Goal: Complete application form: Complete application form

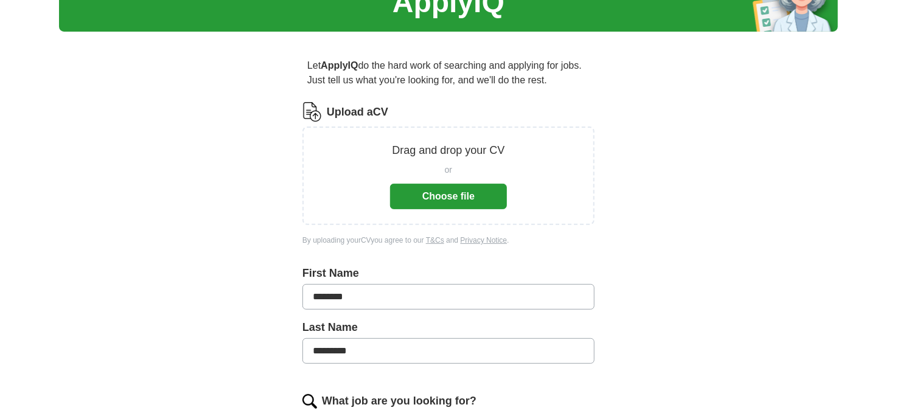
scroll to position [122, 0]
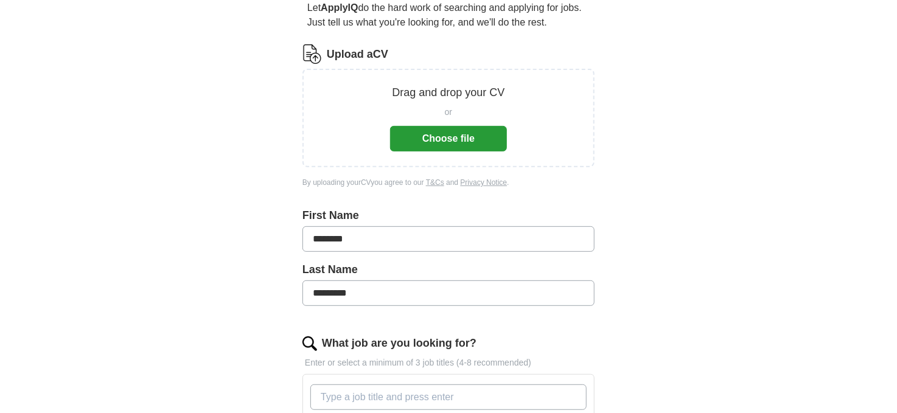
click at [455, 133] on button "Choose file" at bounding box center [448, 139] width 117 height 26
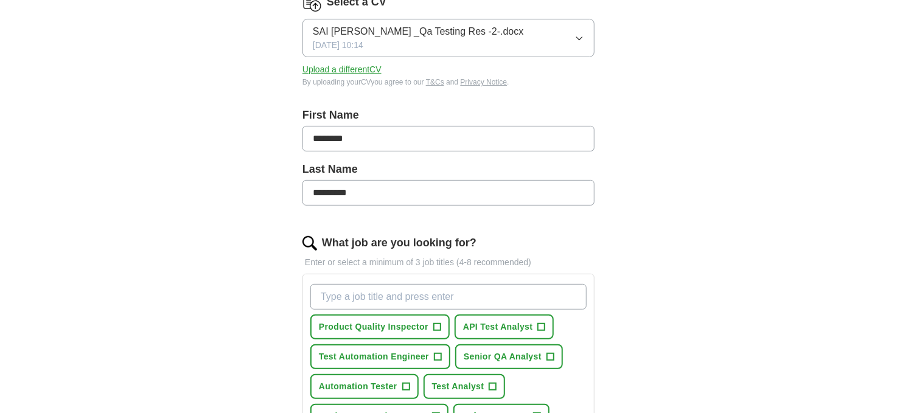
scroll to position [365, 0]
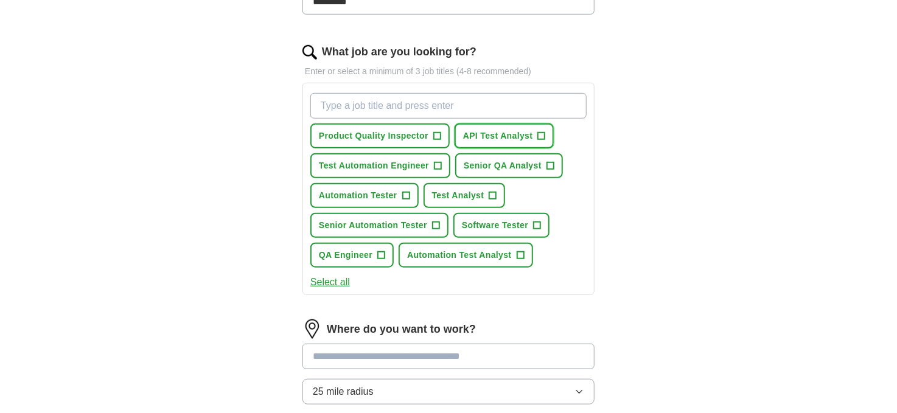
click at [492, 130] on span "API Test Analyst" at bounding box center [498, 136] width 70 height 13
click at [382, 159] on span "Test Automation Engineer" at bounding box center [374, 165] width 110 height 13
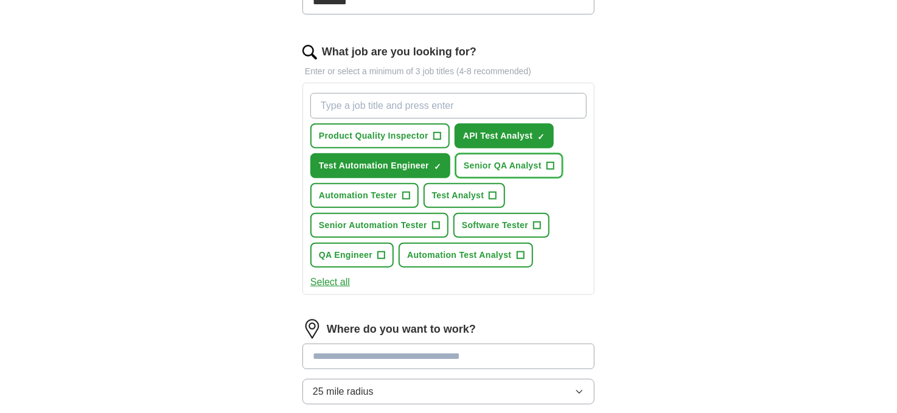
click at [491, 159] on span "Senior QA Analyst" at bounding box center [503, 165] width 78 height 13
click at [357, 189] on span "Automation Tester" at bounding box center [358, 195] width 79 height 13
click at [434, 194] on span "Test Analyst" at bounding box center [458, 195] width 52 height 13
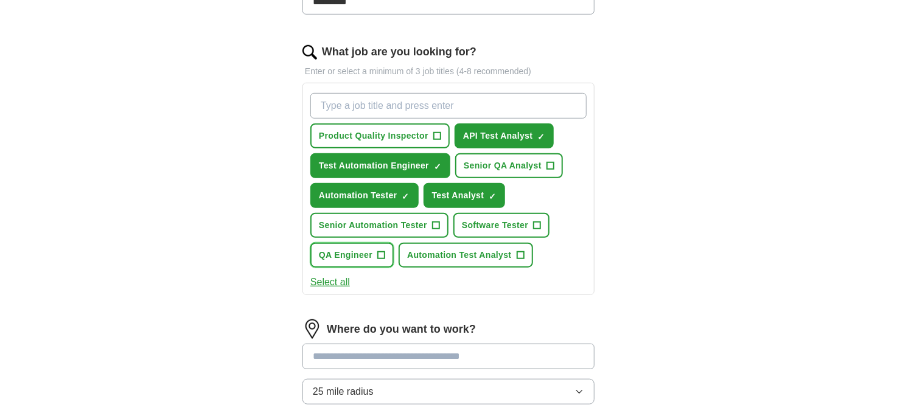
click at [339, 259] on button "QA Engineer +" at bounding box center [351, 255] width 83 height 25
click at [473, 229] on button "Software Tester +" at bounding box center [501, 225] width 96 height 25
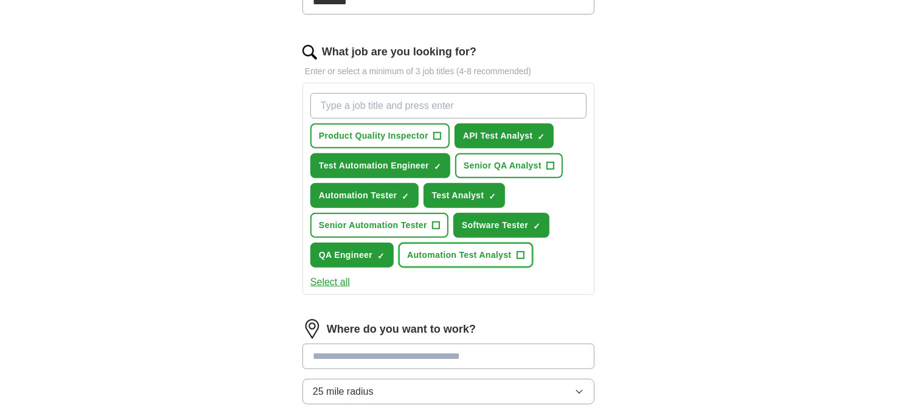
click at [456, 254] on span "Automation Test Analyst" at bounding box center [459, 255] width 104 height 13
click at [337, 275] on button "Select all" at bounding box center [330, 282] width 40 height 15
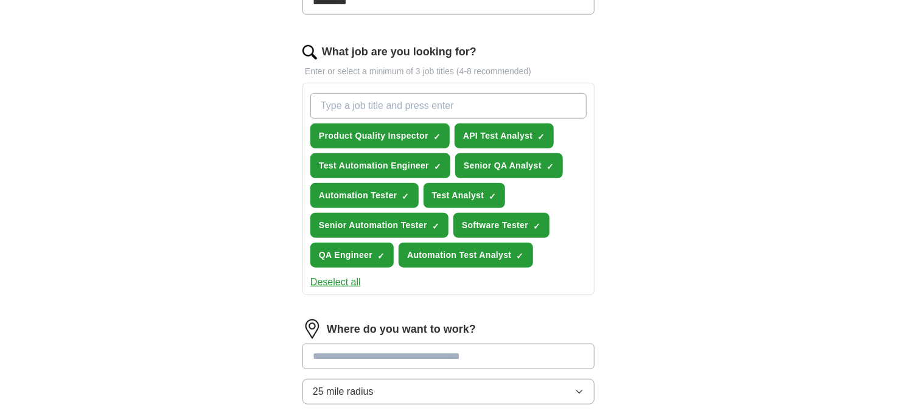
click at [344, 281] on button "Deselect all" at bounding box center [335, 282] width 51 height 15
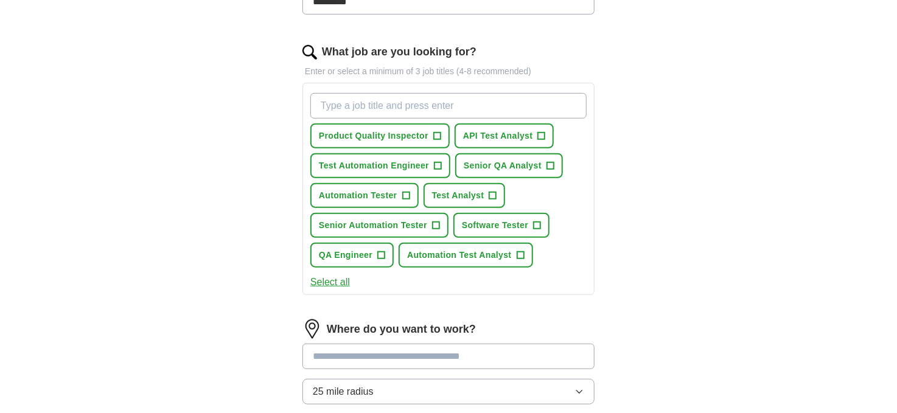
click at [344, 281] on button "Select all" at bounding box center [330, 282] width 40 height 15
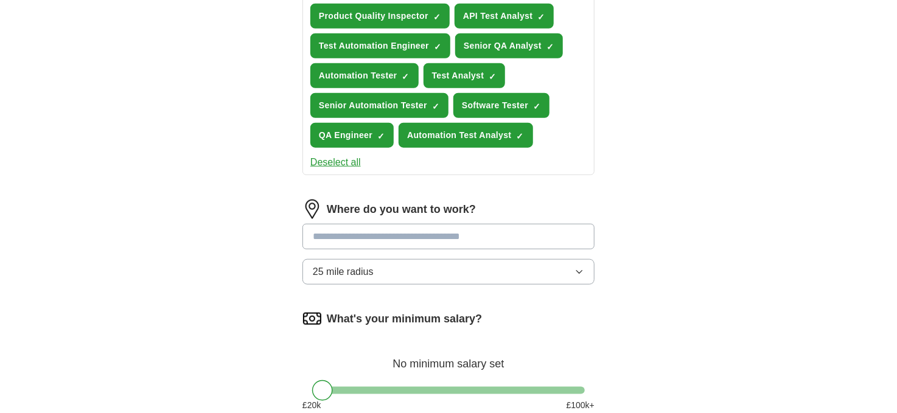
scroll to position [609, 0]
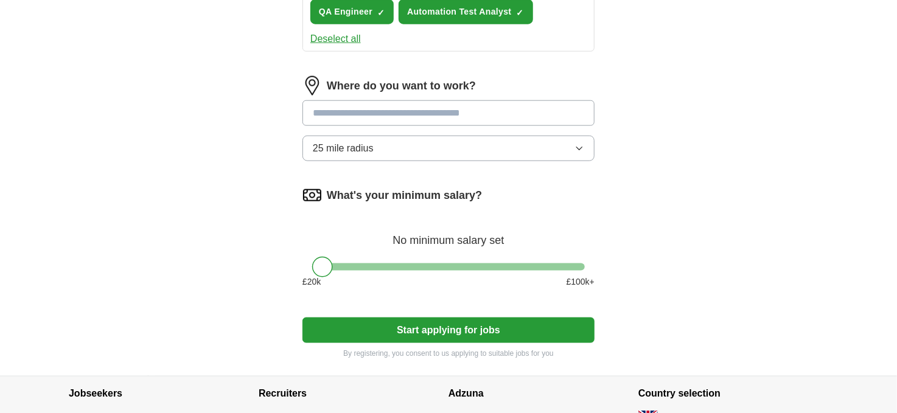
click at [396, 136] on button "25 mile radius" at bounding box center [448, 149] width 292 height 26
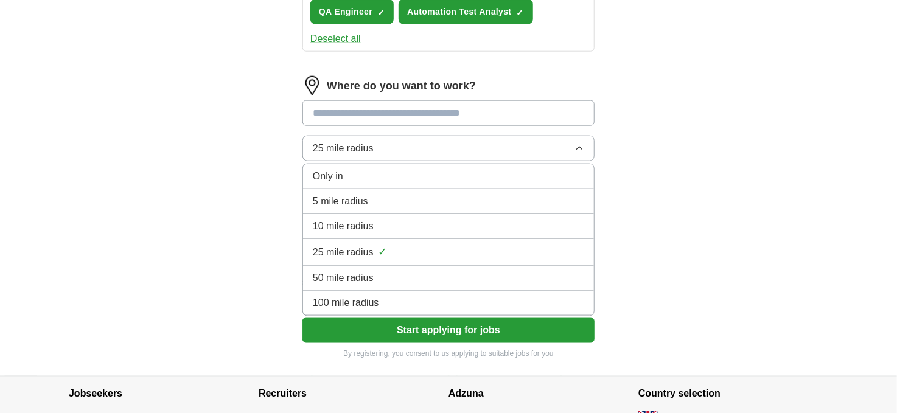
click at [377, 299] on span "100 mile radius" at bounding box center [346, 303] width 66 height 15
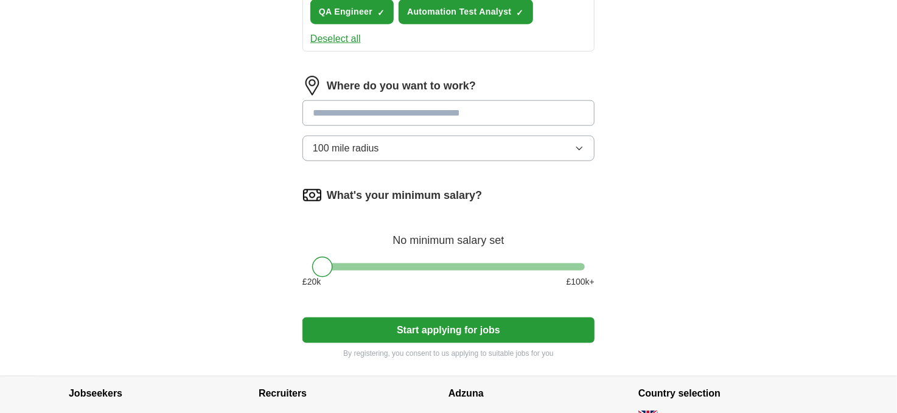
drag, startPoint x: 321, startPoint y: 268, endPoint x: 391, endPoint y: 273, distance: 70.2
click at [391, 273] on div "What's your minimum salary? At least £ 42k per year £ 20 k £ 100 k+" at bounding box center [448, 242] width 292 height 113
click at [396, 248] on div "What's your minimum salary? At least £ 42k per year £ 20 k £ 100 k+" at bounding box center [448, 242] width 292 height 113
drag, startPoint x: 388, startPoint y: 260, endPoint x: 367, endPoint y: 264, distance: 21.7
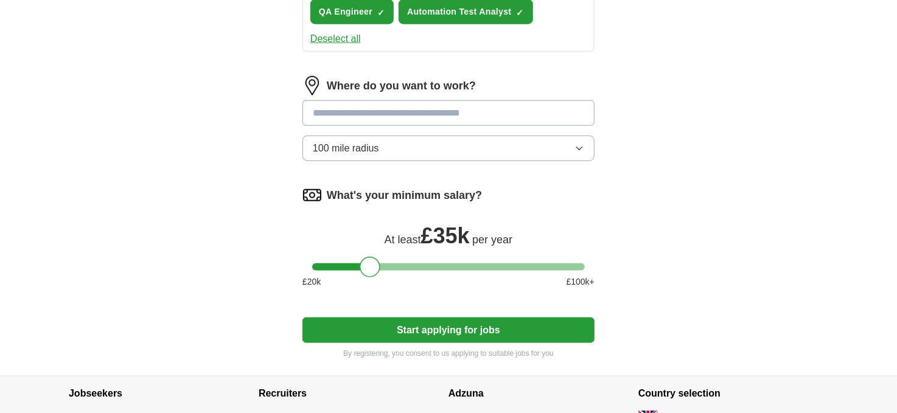
click at [367, 264] on div at bounding box center [370, 267] width 21 height 21
click at [390, 337] on button "Start applying for jobs" at bounding box center [448, 331] width 292 height 26
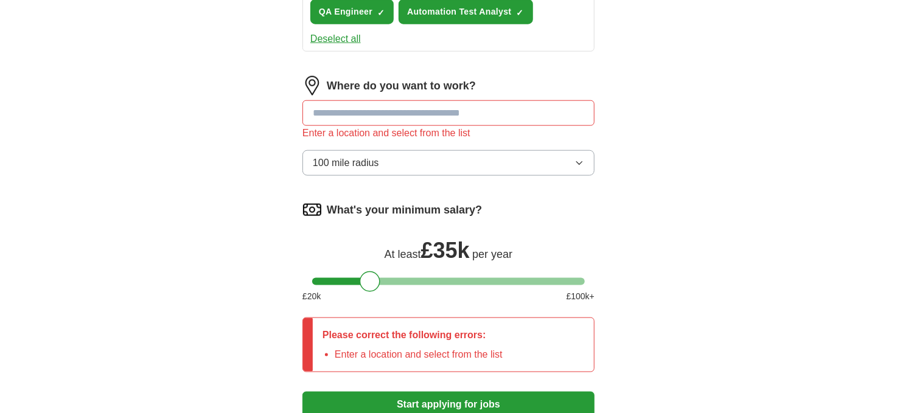
click at [427, 113] on input at bounding box center [448, 113] width 292 height 26
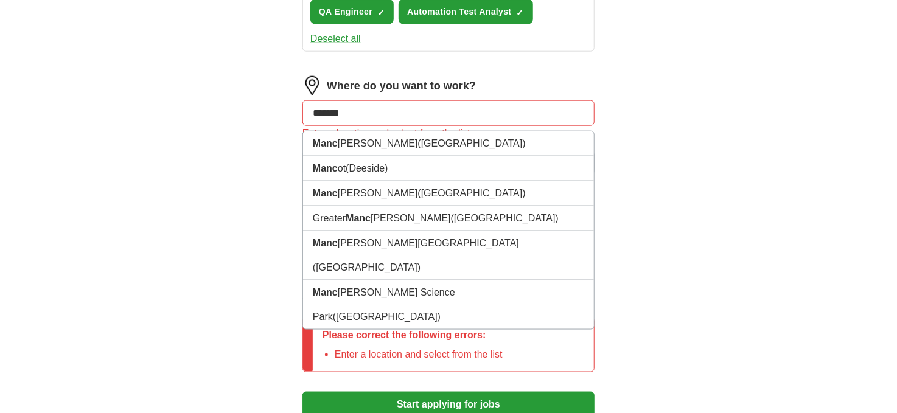
type input "********"
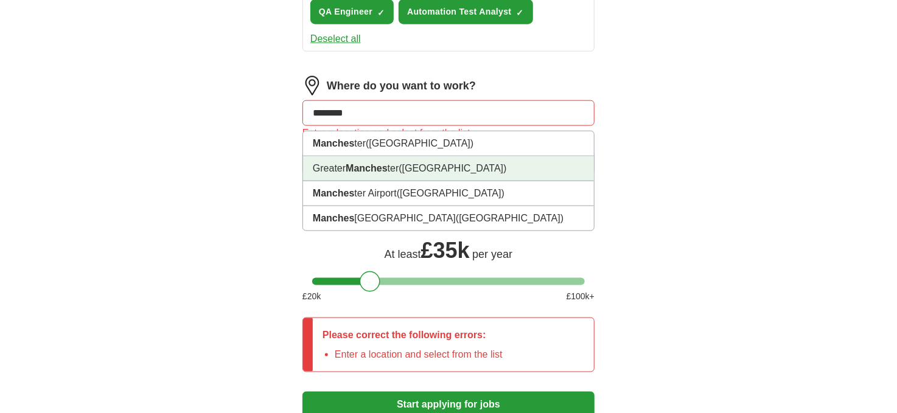
click at [393, 163] on li "Greater Manches ter ([GEOGRAPHIC_DATA])" at bounding box center [448, 168] width 291 height 25
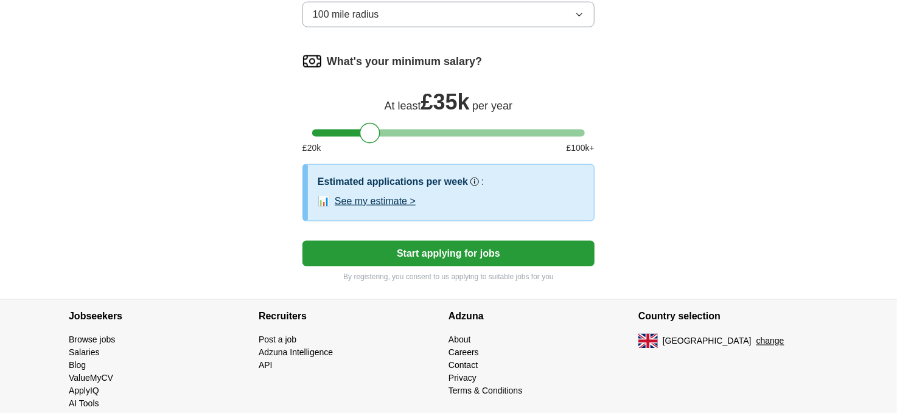
scroll to position [768, 0]
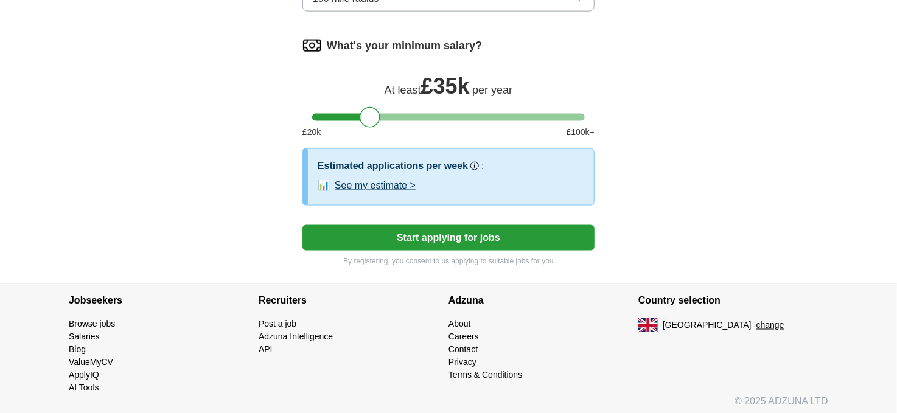
click at [328, 237] on button "Start applying for jobs" at bounding box center [448, 238] width 292 height 26
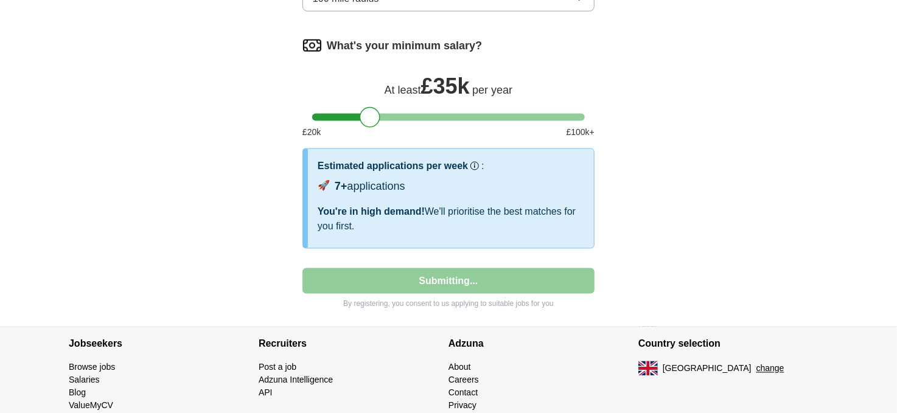
select select "**"
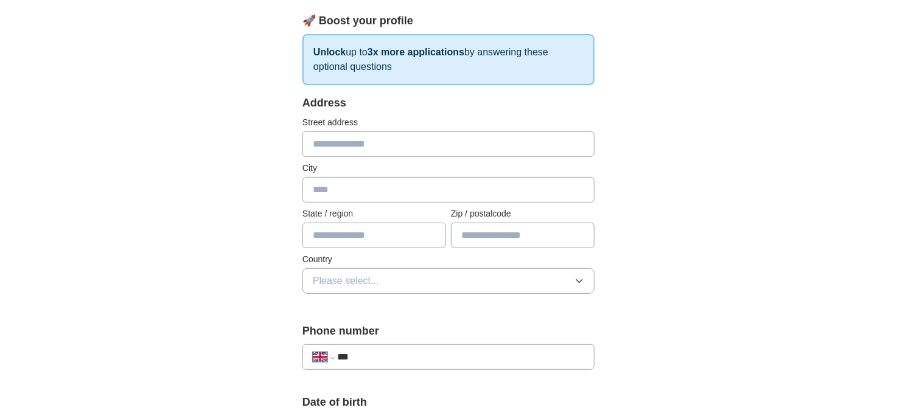
scroll to position [116, 0]
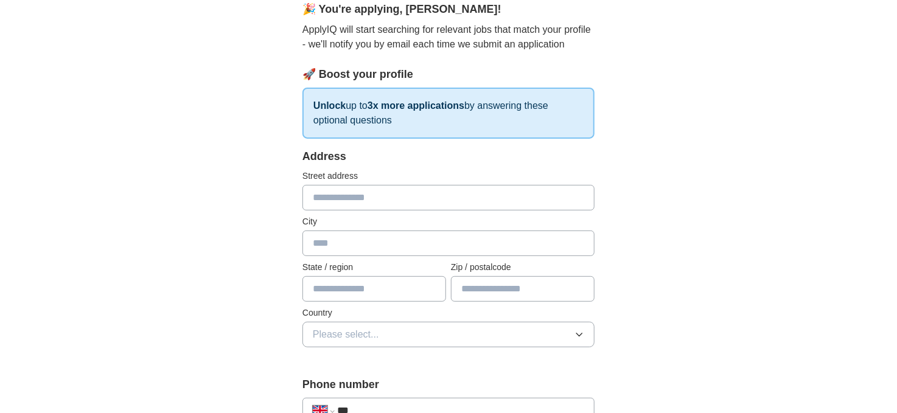
click at [319, 194] on input "text" at bounding box center [448, 198] width 292 height 26
type input "**********"
type input "*******"
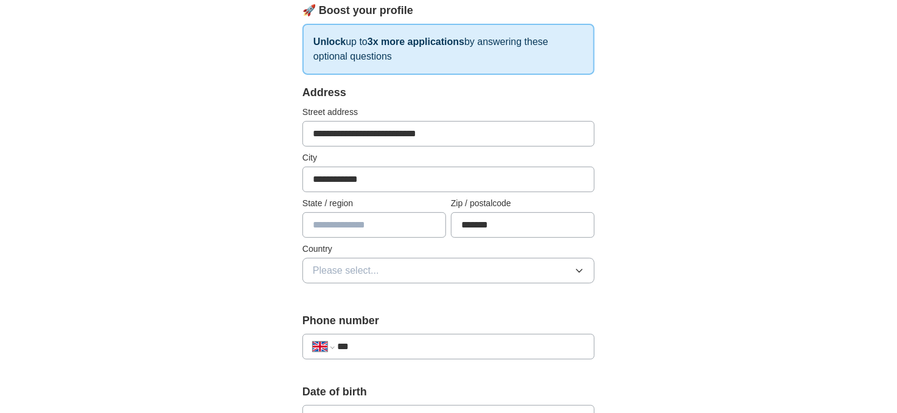
scroll to position [238, 0]
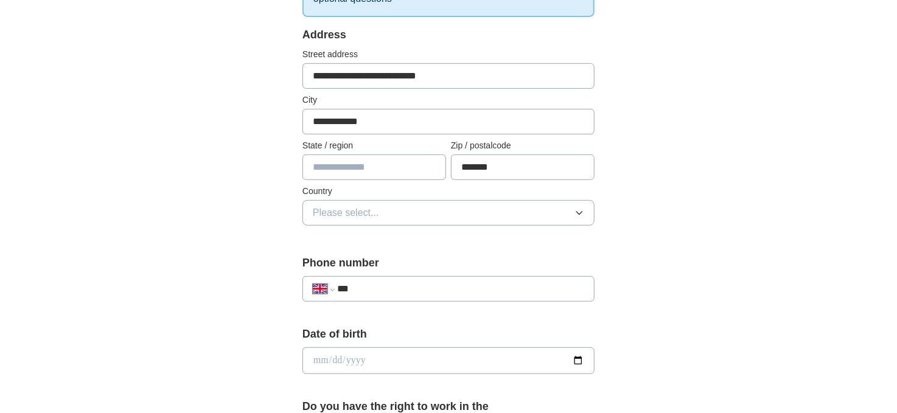
click at [316, 168] on input "text" at bounding box center [374, 168] width 144 height 26
type input "******"
click at [314, 222] on button "Please select..." at bounding box center [448, 213] width 292 height 26
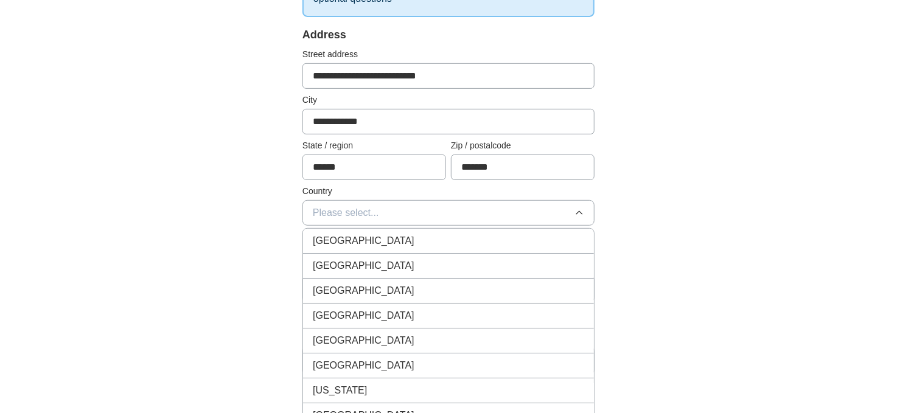
click at [335, 246] on li "[GEOGRAPHIC_DATA]" at bounding box center [448, 241] width 291 height 25
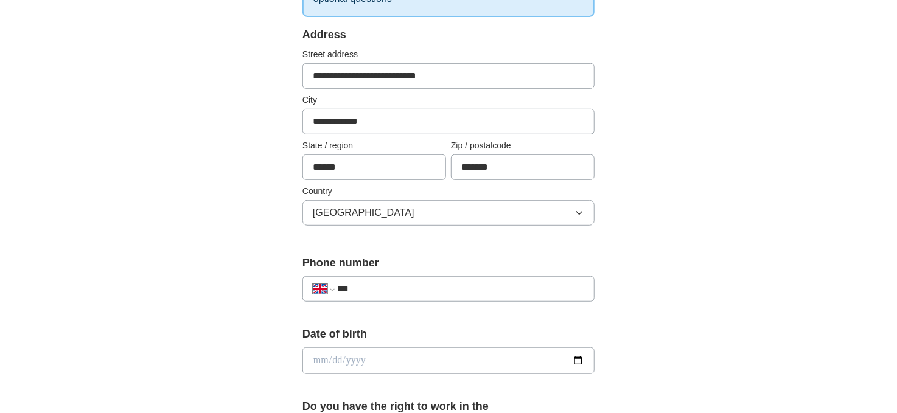
scroll to position [421, 0]
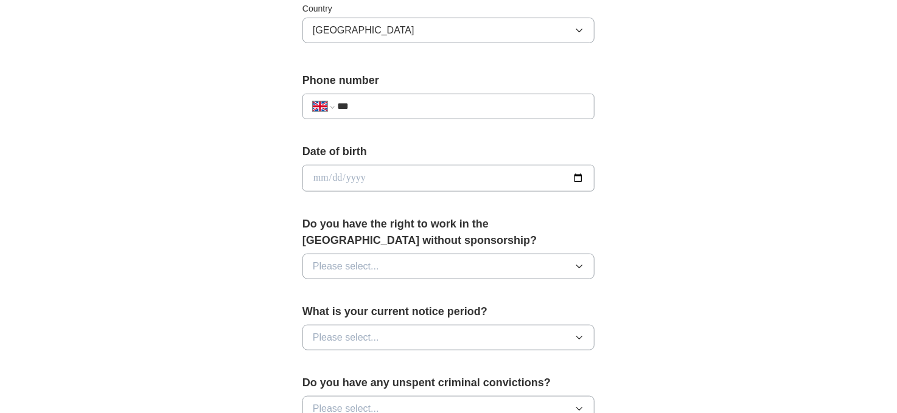
click at [394, 105] on input "***" at bounding box center [460, 106] width 247 height 15
type input "**********"
click at [329, 189] on input "date" at bounding box center [448, 178] width 292 height 27
type input "**********"
click at [286, 195] on div "**********" at bounding box center [448, 197] width 389 height 1024
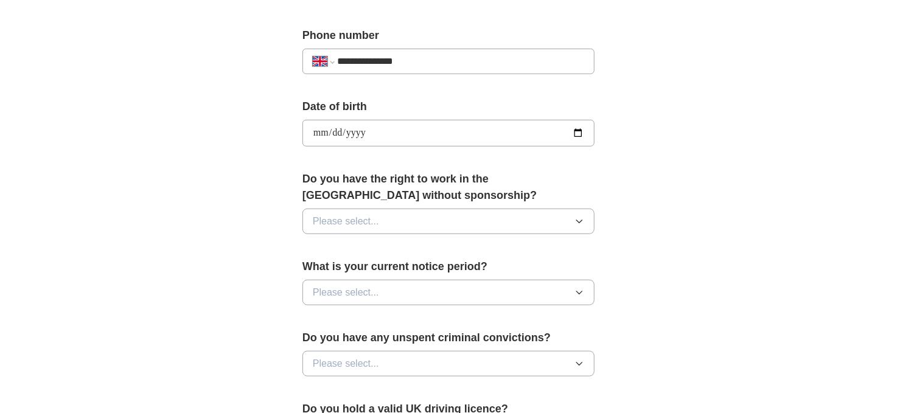
scroll to position [542, 0]
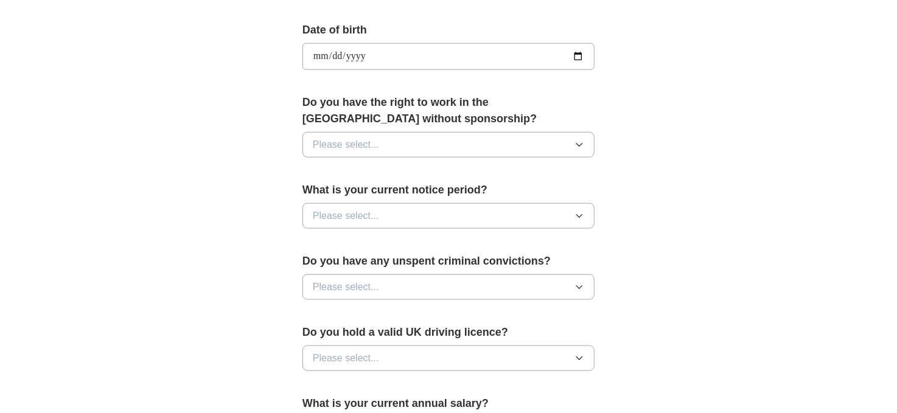
click at [379, 144] on button "Please select..." at bounding box center [448, 145] width 292 height 26
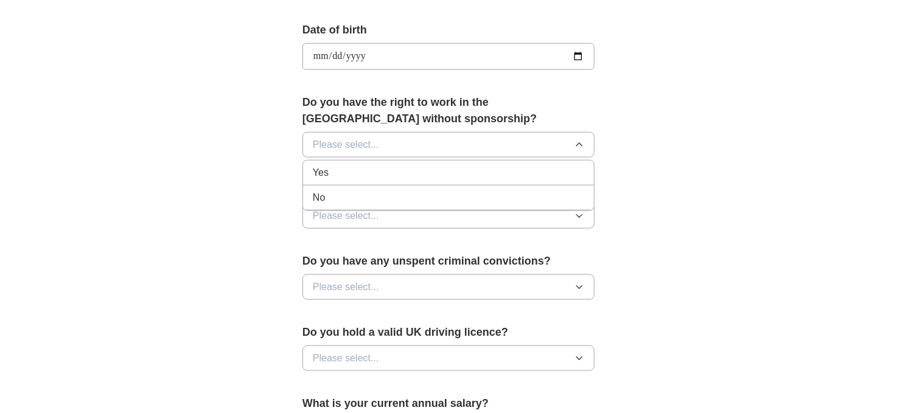
click at [357, 178] on li "Yes" at bounding box center [448, 173] width 291 height 25
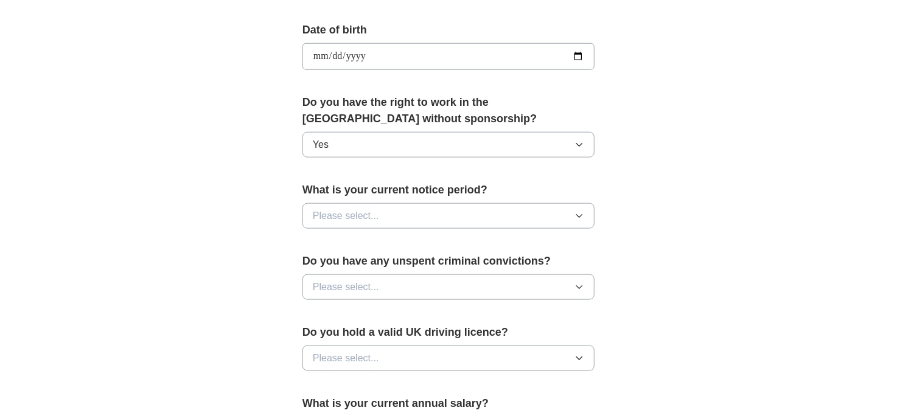
scroll to position [603, 0]
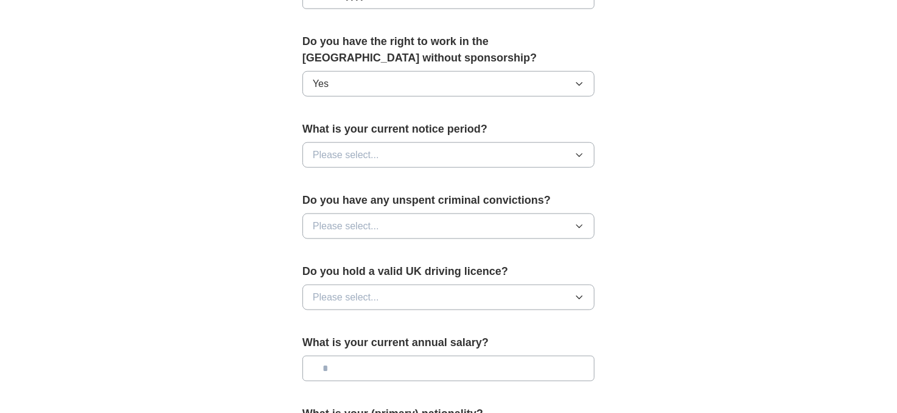
click at [396, 159] on button "Please select..." at bounding box center [448, 155] width 292 height 26
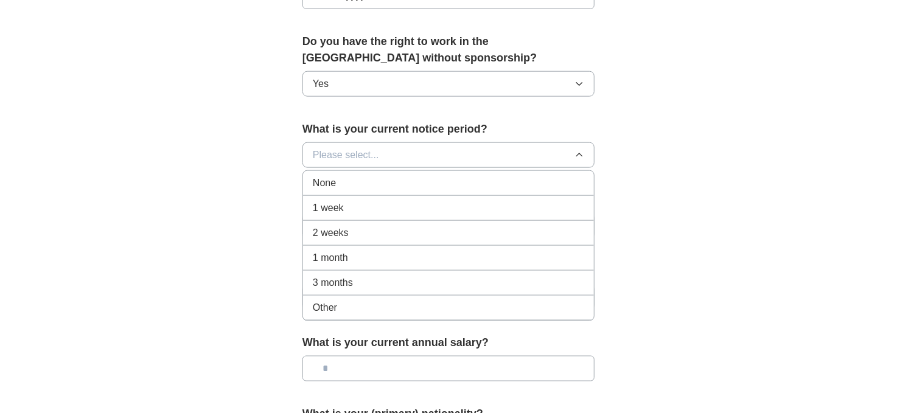
click at [365, 260] on div "1 month" at bounding box center [448, 258] width 271 height 15
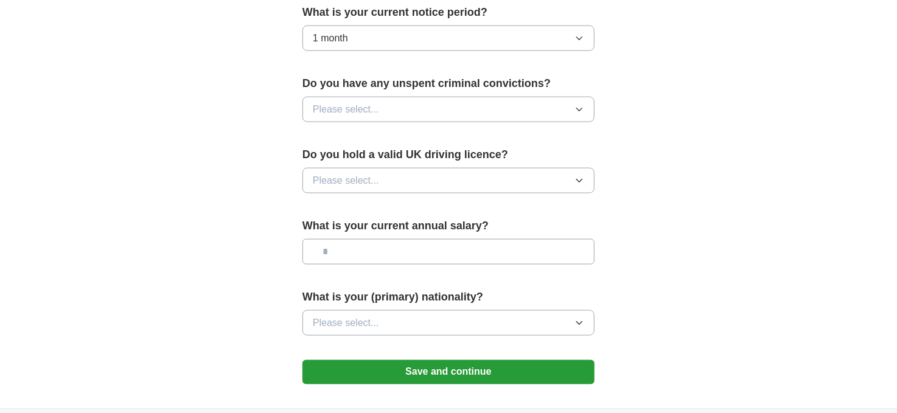
scroll to position [725, 0]
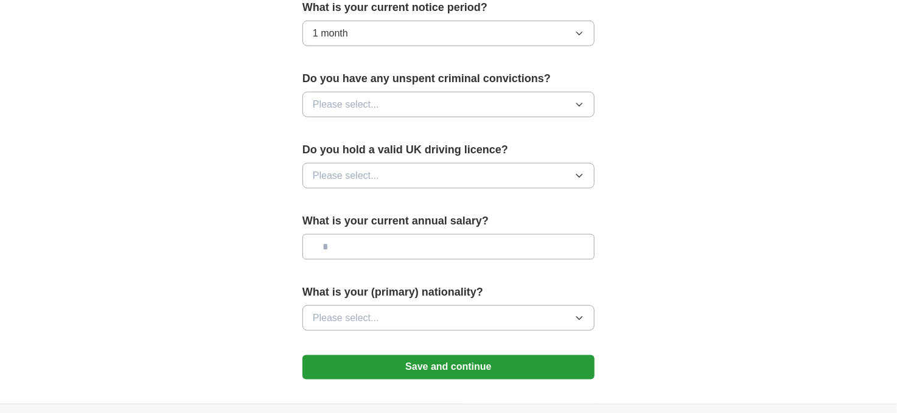
click at [369, 106] on span "Please select..." at bounding box center [346, 104] width 66 height 15
click at [351, 158] on div "No" at bounding box center [448, 157] width 271 height 15
click at [354, 177] on span "Please select..." at bounding box center [346, 176] width 66 height 15
click at [350, 197] on div "Yes" at bounding box center [448, 204] width 271 height 15
click at [356, 251] on input "text" at bounding box center [448, 247] width 292 height 26
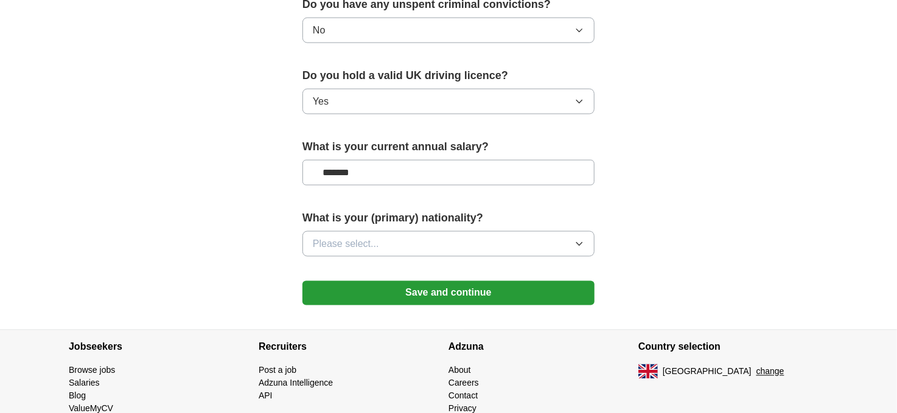
scroll to position [847, 0]
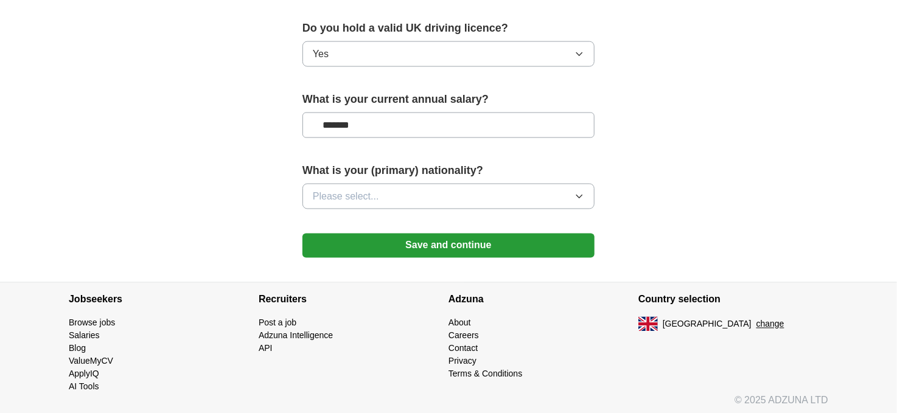
type input "*******"
click at [355, 192] on span "Please select..." at bounding box center [346, 196] width 66 height 15
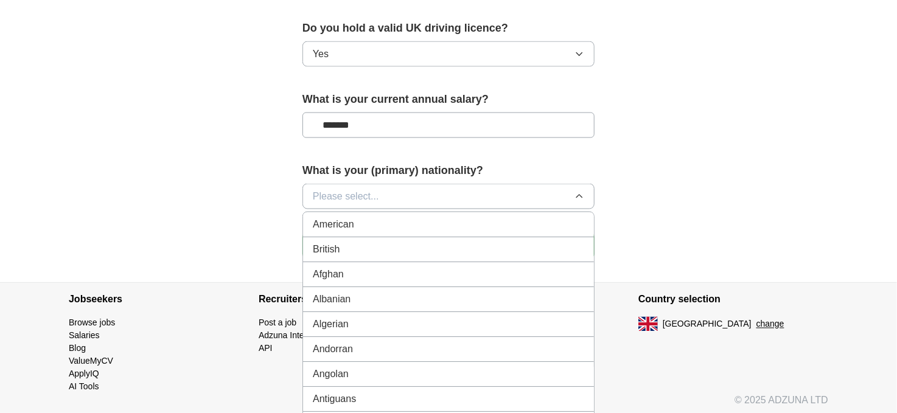
click at [362, 199] on span "Please select..." at bounding box center [346, 196] width 66 height 15
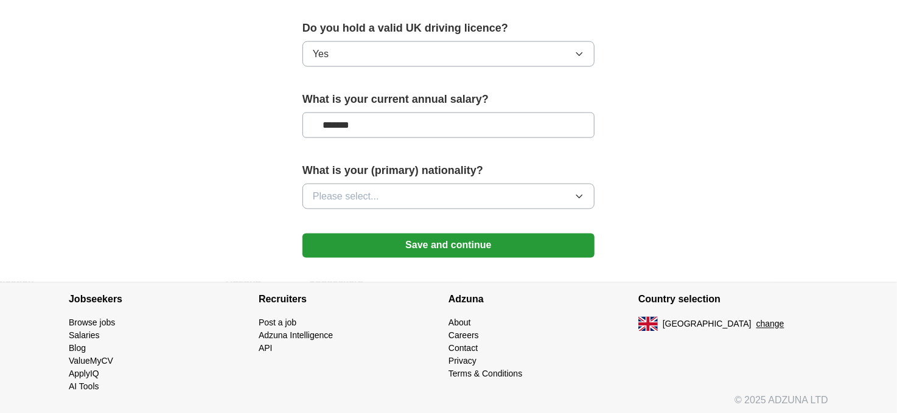
click at [363, 197] on span "Please select..." at bounding box center [346, 196] width 66 height 15
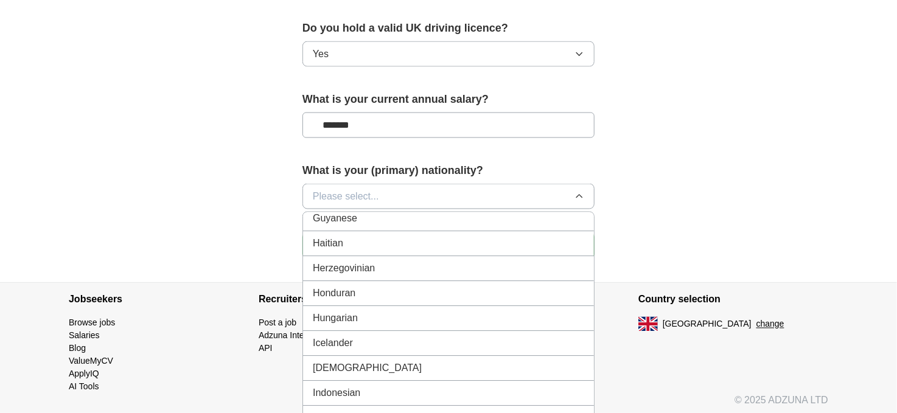
scroll to position [1947, 0]
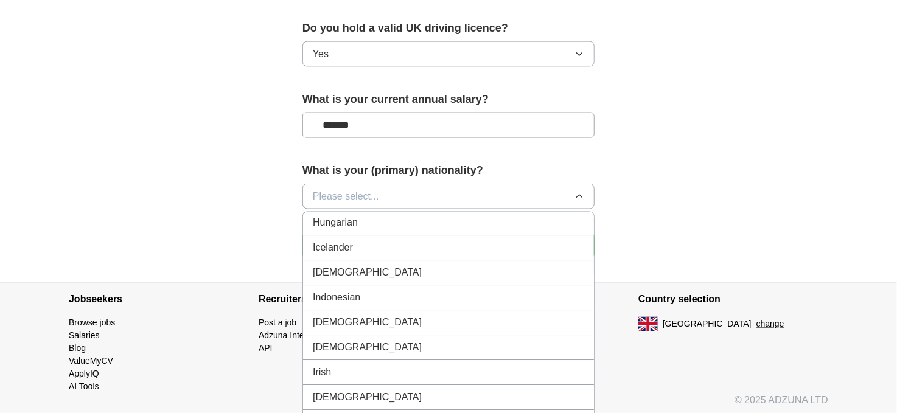
click at [369, 266] on div "[DEMOGRAPHIC_DATA]" at bounding box center [448, 273] width 271 height 15
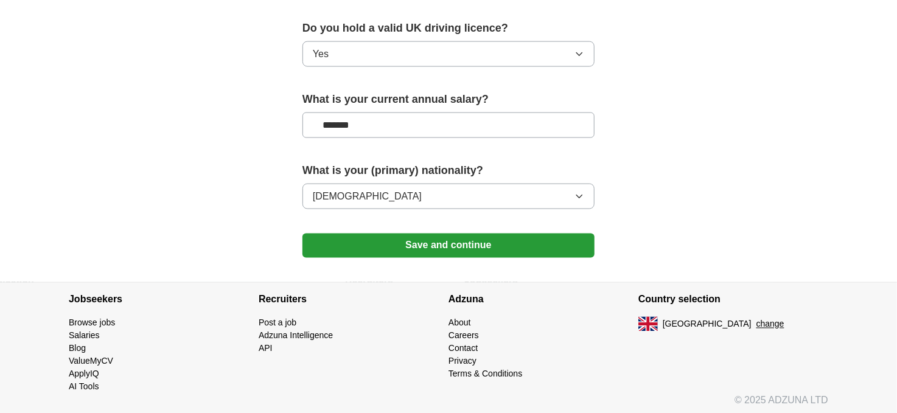
click at [410, 248] on button "Save and continue" at bounding box center [448, 246] width 292 height 24
